Goal: Find contact information: Find contact information

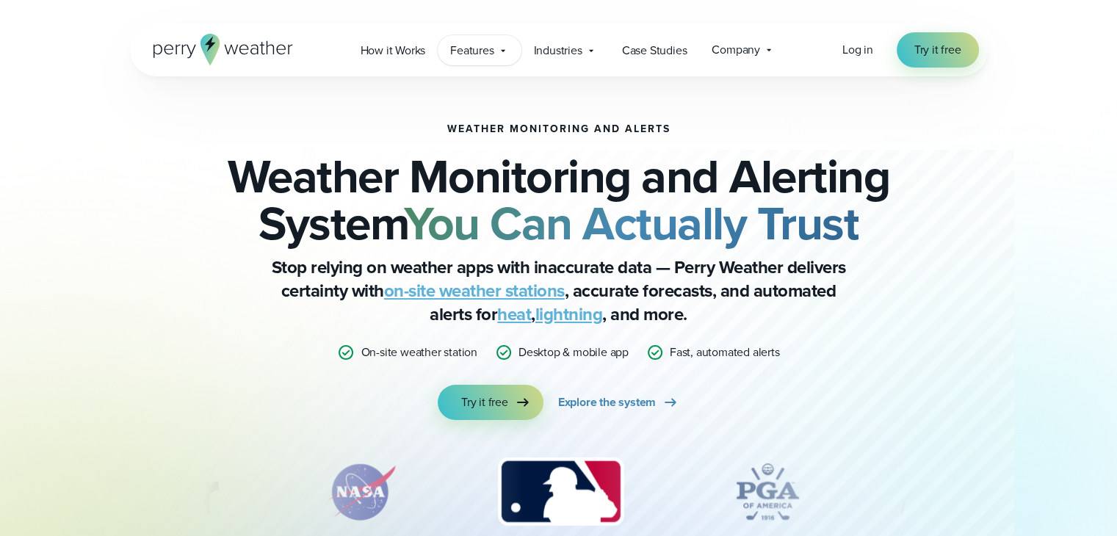
click at [503, 58] on div "Features Explore All Features Explore Perry Weather's on-site weather hardware …" at bounding box center [479, 50] width 83 height 30
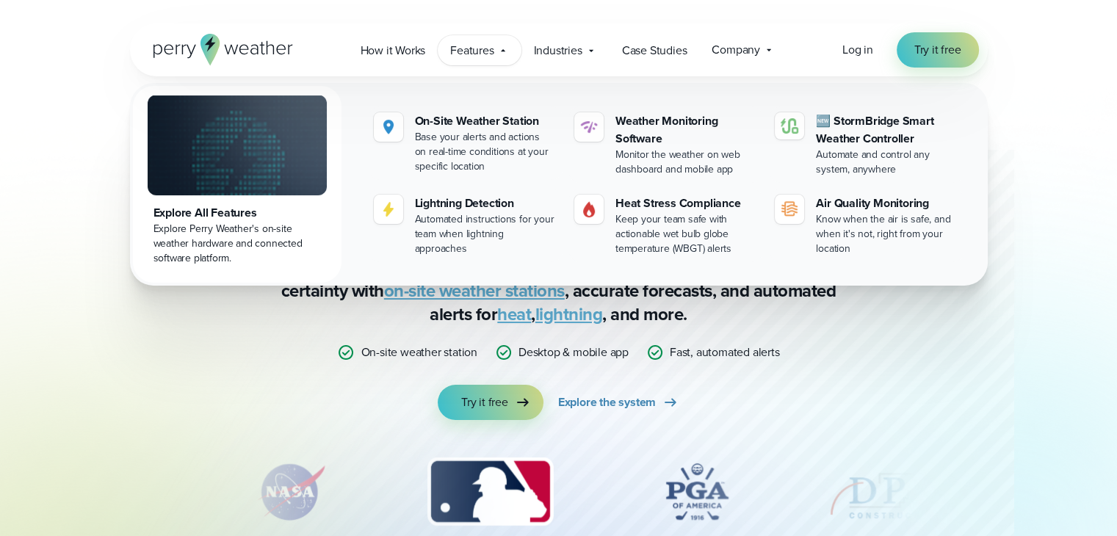
click at [0, 204] on div "Weather Monitoring and Alerts Weather Monitoring and Alerting System You Can Ac…" at bounding box center [558, 300] width 1117 height 601
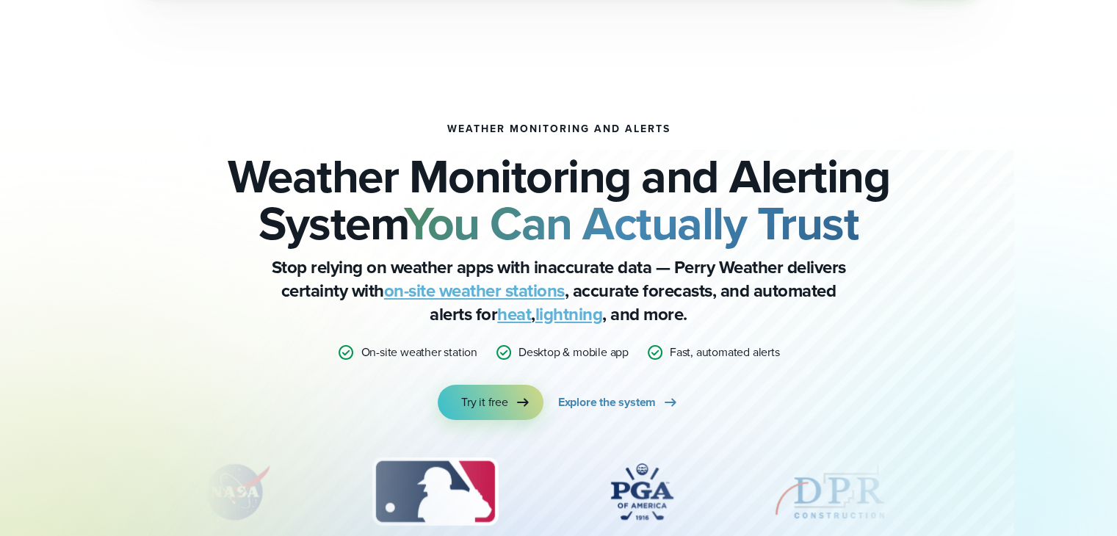
scroll to position [5263, 0]
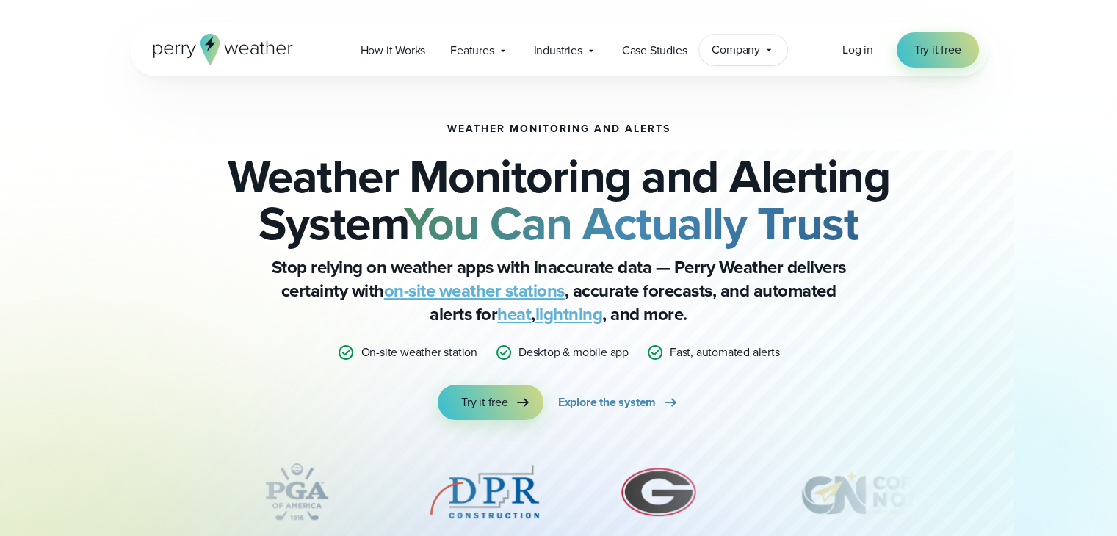
click at [772, 52] on icon at bounding box center [769, 50] width 12 height 12
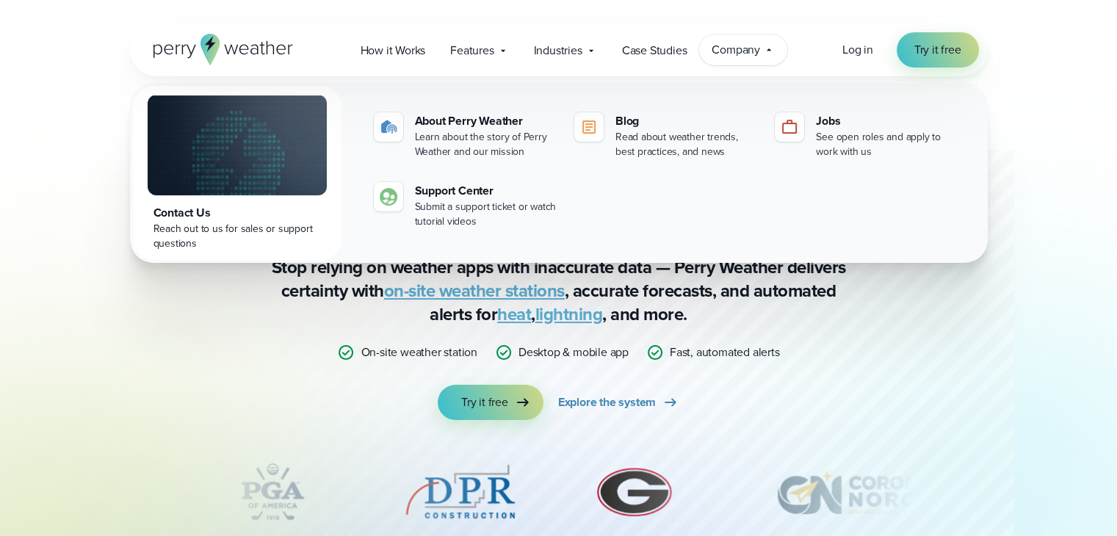
click at [188, 215] on div "Contact Us" at bounding box center [238, 213] width 168 height 18
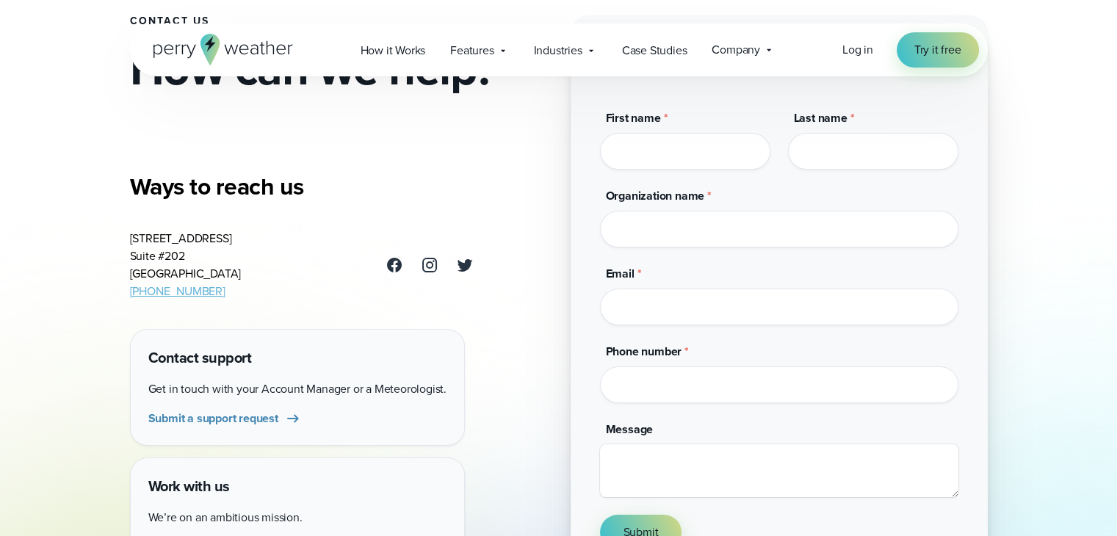
scroll to position [220, 0]
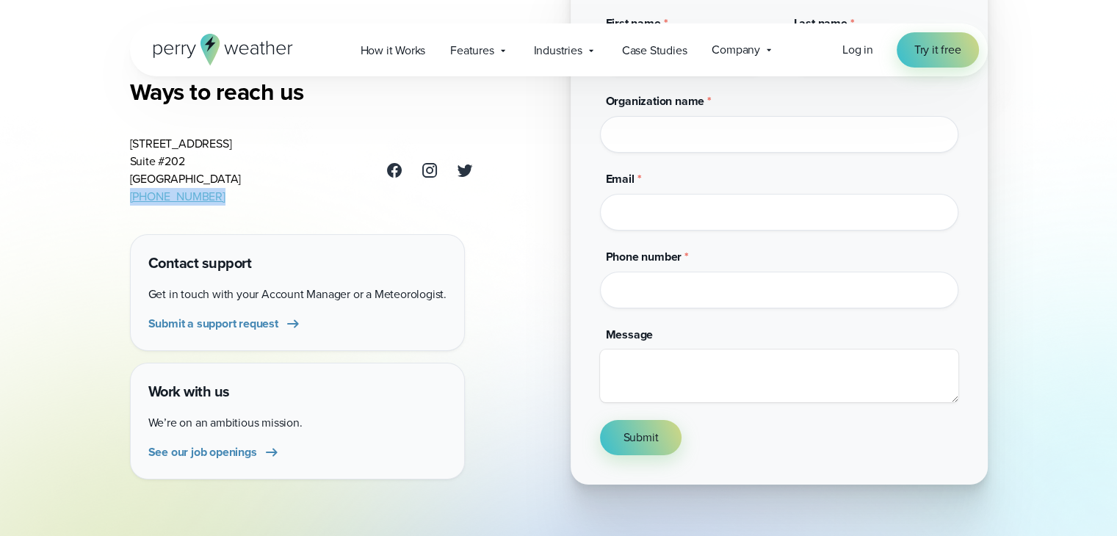
drag, startPoint x: 223, startPoint y: 202, endPoint x: 117, endPoint y: 195, distance: 106.7
click at [117, 195] on div "Contact Us How can we help? Ways to reach us 3102 Oak Lawn Ave Suite #202 Dalla…" at bounding box center [559, 132] width 1058 height 705
copy link "(469) 546-5082"
